Goal: Find specific page/section

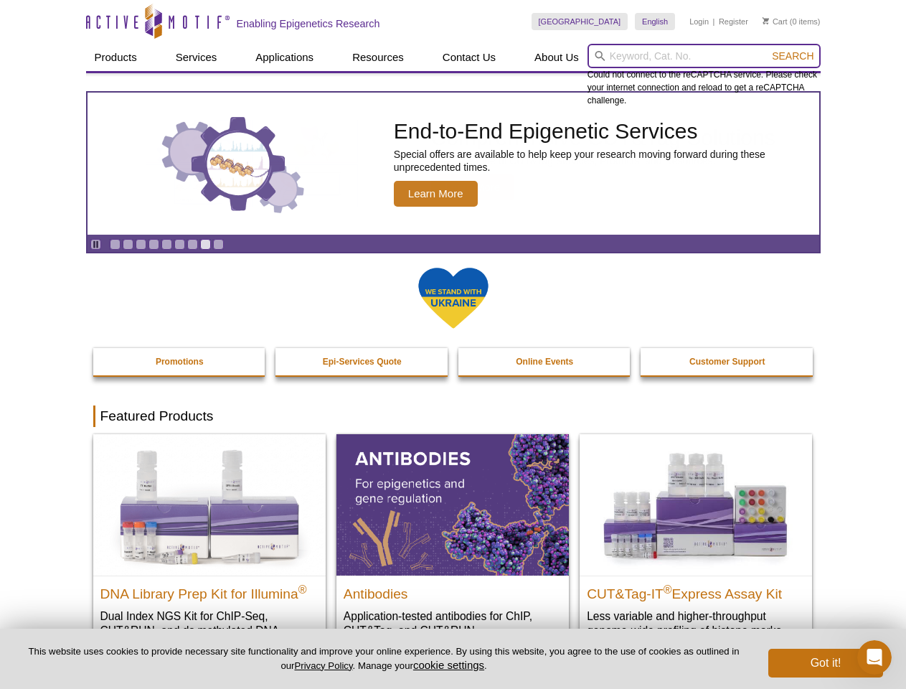
click at [704, 56] on input "search" at bounding box center [704, 56] width 233 height 24
click at [793, 56] on span "Search" at bounding box center [793, 55] width 42 height 11
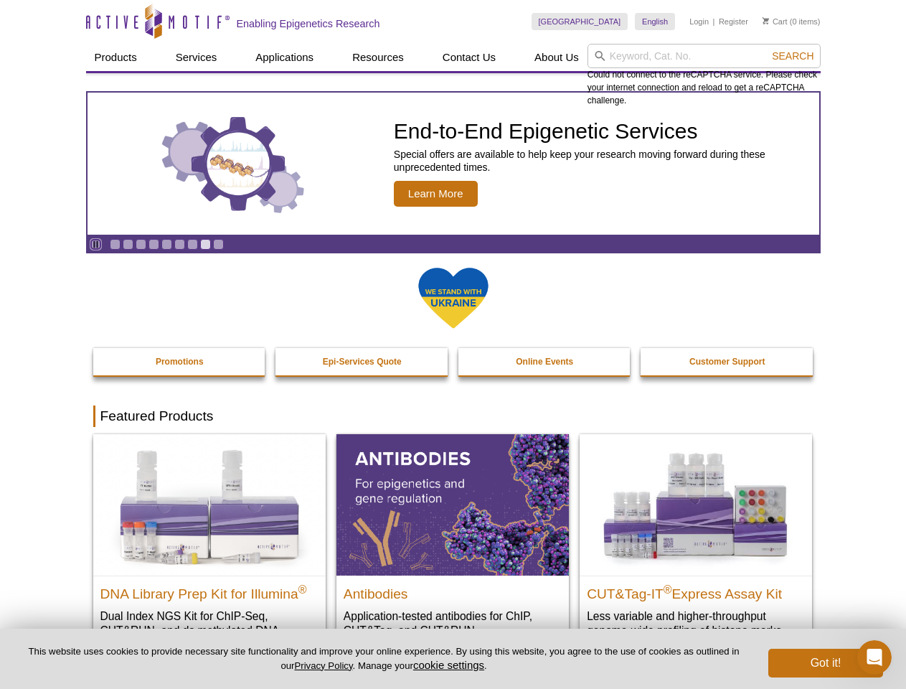
click at [95, 244] on icon "Pause" at bounding box center [95, 244] width 9 height 9
click at [115, 244] on link "Go to slide 1" at bounding box center [115, 244] width 11 height 11
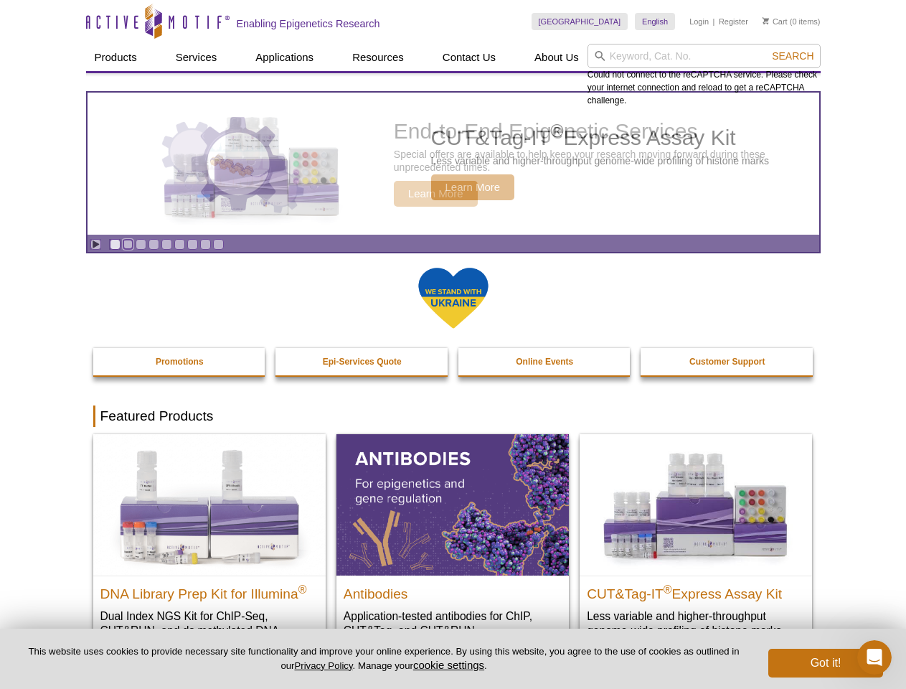
click at [128, 244] on link "Go to slide 2" at bounding box center [128, 244] width 11 height 11
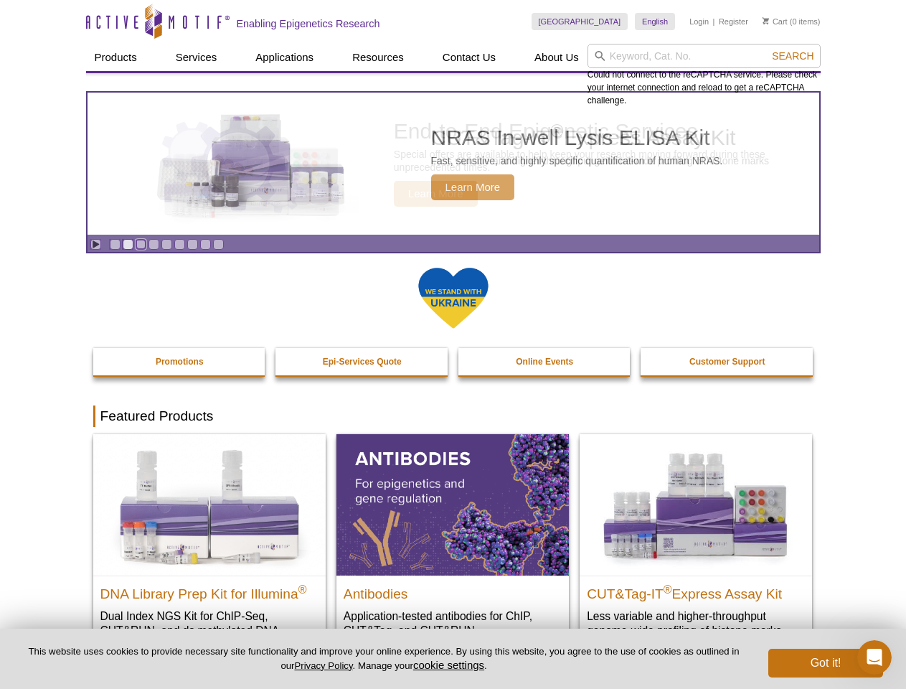
click at [141, 244] on link "Go to slide 3" at bounding box center [141, 244] width 11 height 11
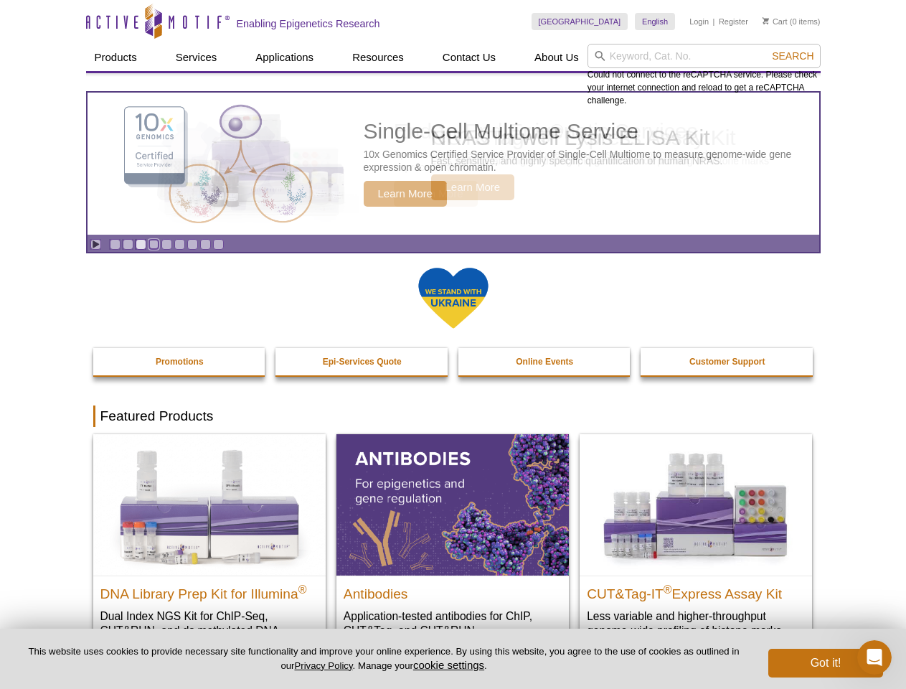
click at [154, 244] on link "Go to slide 4" at bounding box center [154, 244] width 11 height 11
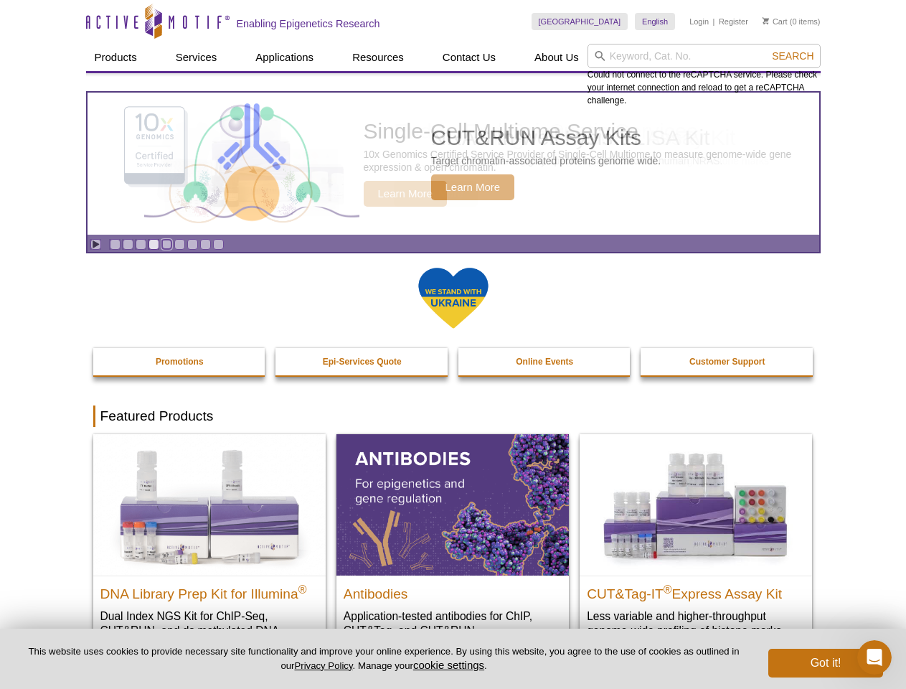
click at [166, 244] on link "Go to slide 5" at bounding box center [166, 244] width 11 height 11
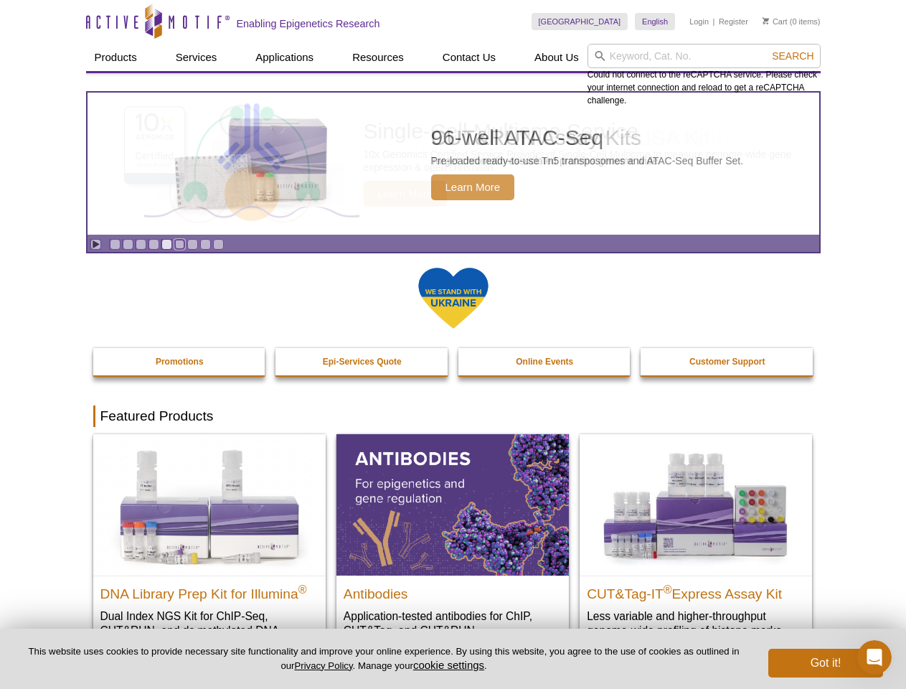
click at [179, 244] on link "Go to slide 6" at bounding box center [179, 244] width 11 height 11
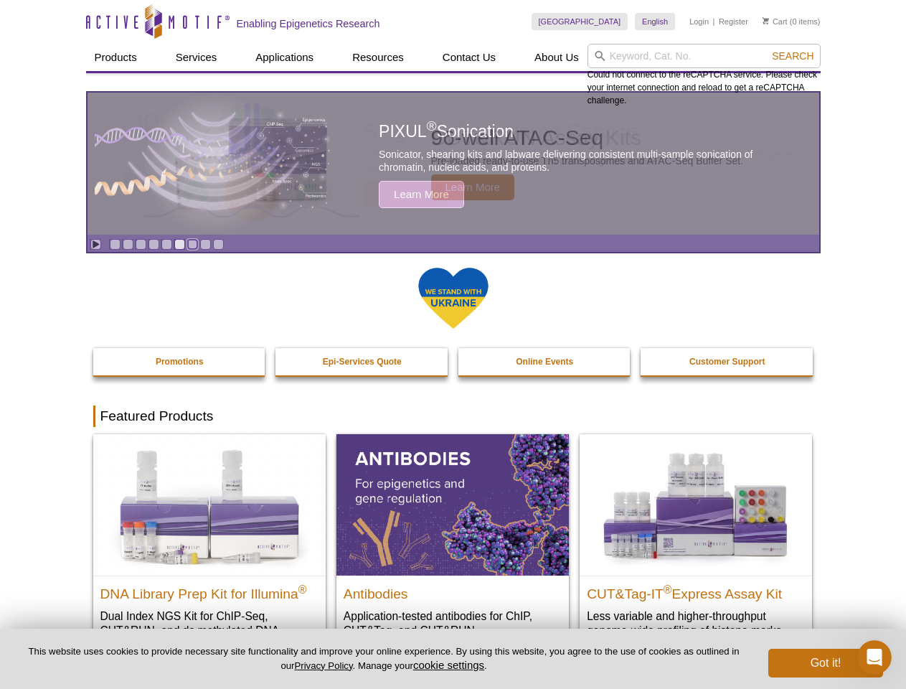
click at [192, 244] on link "Go to slide 7" at bounding box center [192, 244] width 11 height 11
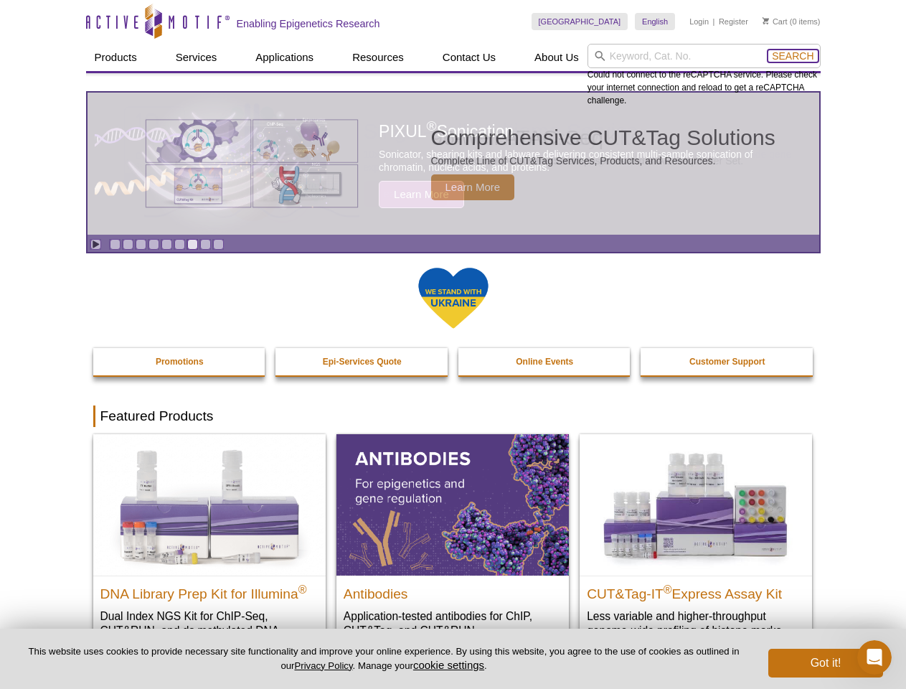
click at [793, 56] on span "Search" at bounding box center [793, 55] width 42 height 11
